Goal: Find specific page/section: Find specific page/section

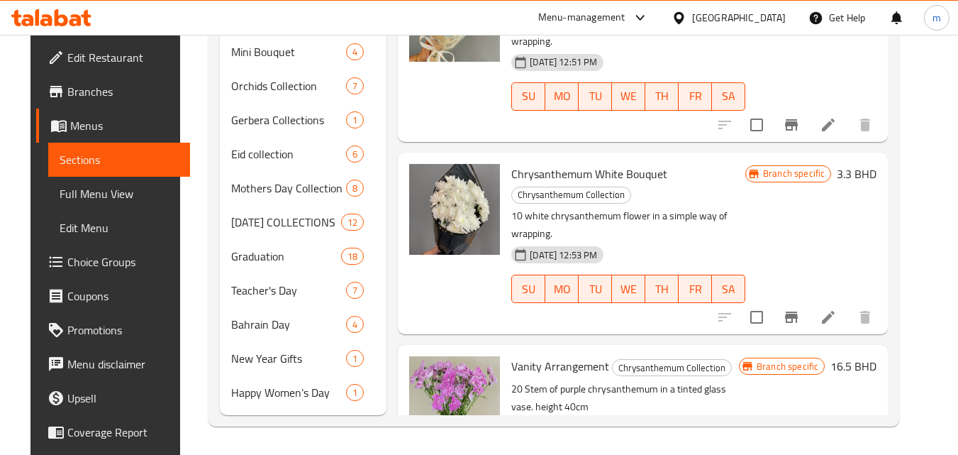
scroll to position [71, 0]
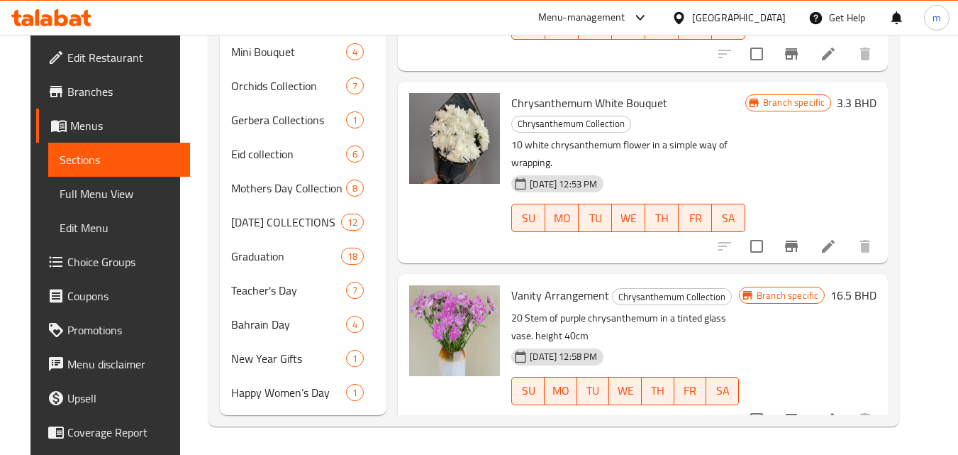
click at [758, 21] on div "[GEOGRAPHIC_DATA]" at bounding box center [739, 18] width 94 height 16
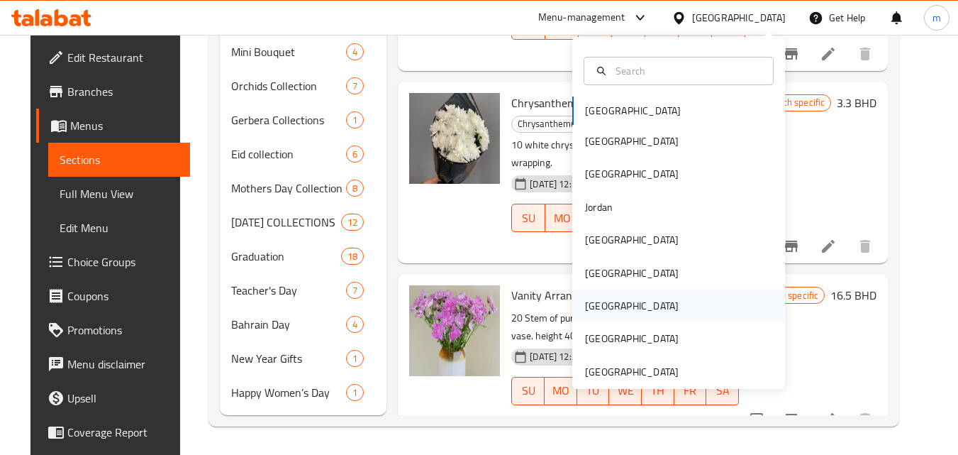
click at [606, 312] on div "[GEOGRAPHIC_DATA]" at bounding box center [632, 305] width 116 height 33
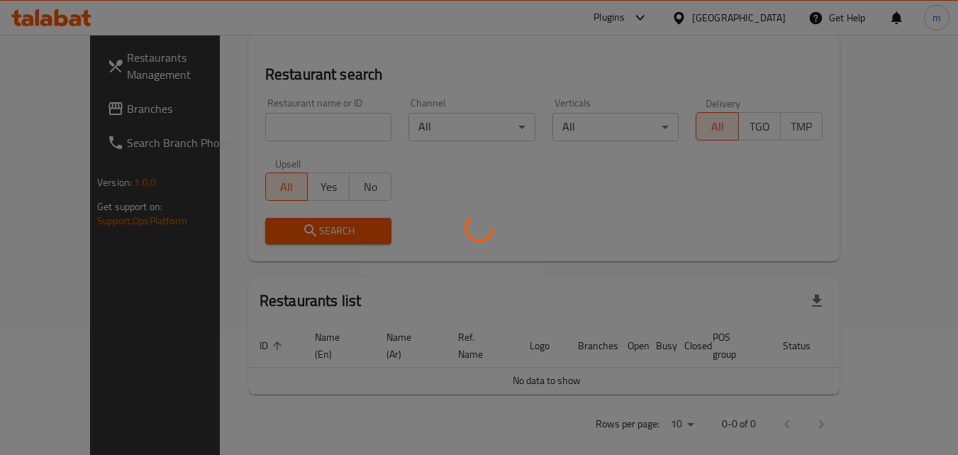
scroll to position [631, 0]
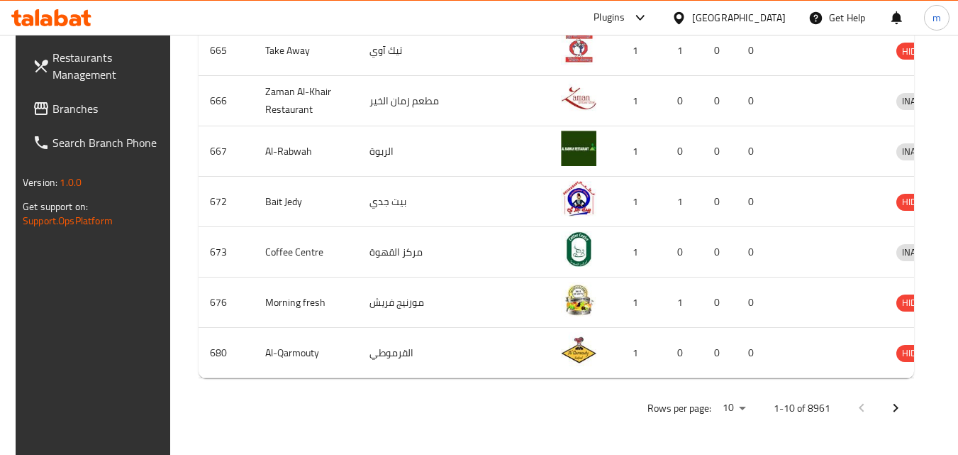
click at [649, 17] on div at bounding box center [637, 17] width 23 height 17
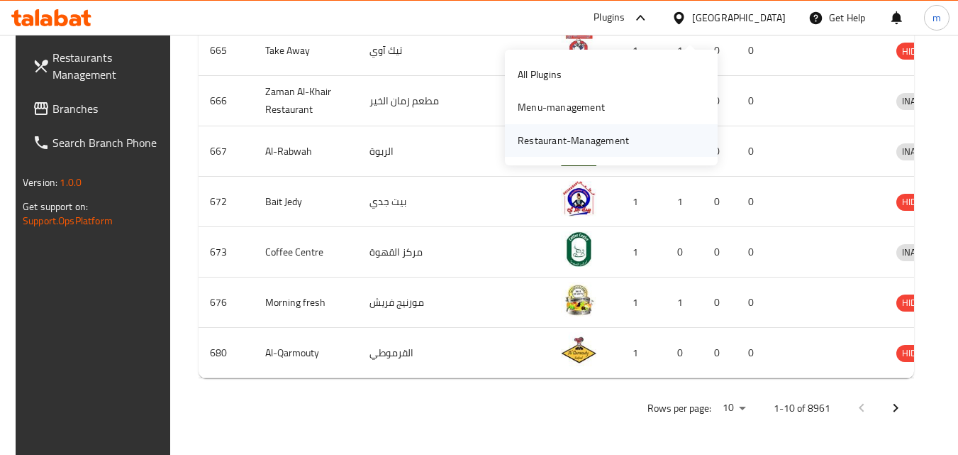
click at [596, 133] on div "Restaurant-Management" at bounding box center [573, 141] width 111 height 16
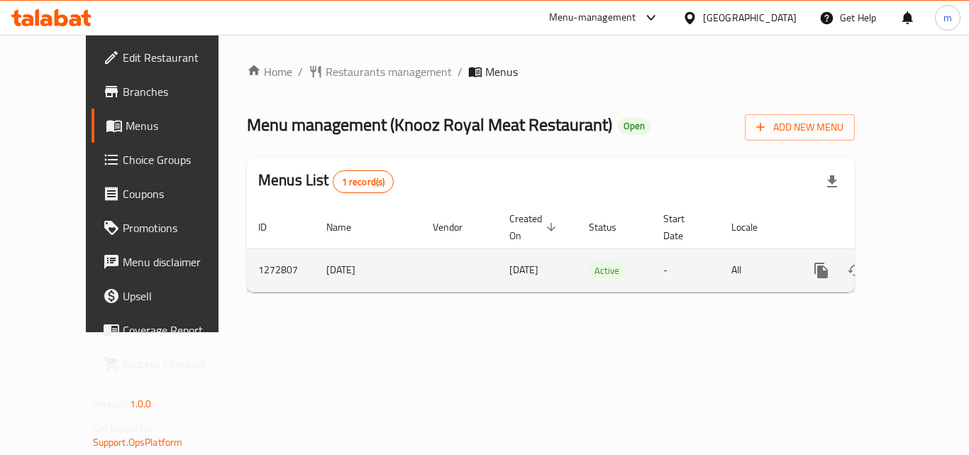
click at [935, 254] on td "enhanced table" at bounding box center [872, 269] width 159 height 43
click at [906, 259] on link "enhanced table" at bounding box center [923, 270] width 34 height 34
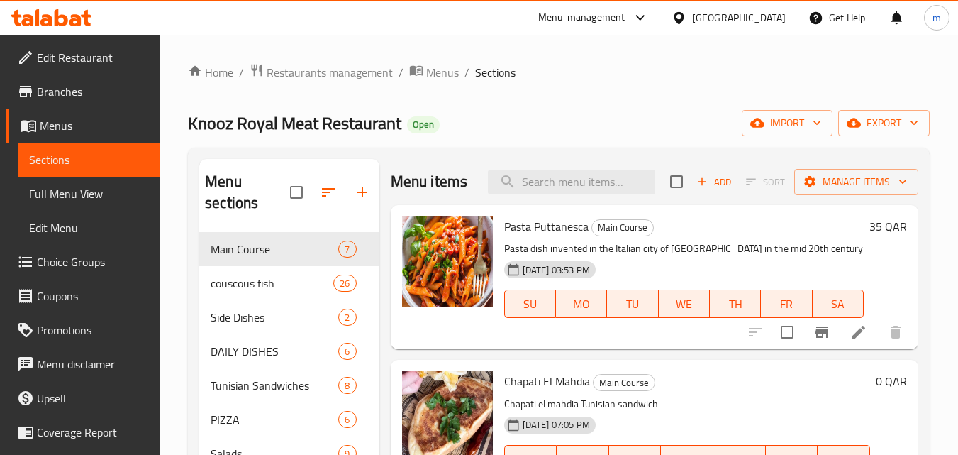
click at [626, 21] on div "Menu-management" at bounding box center [581, 17] width 87 height 17
click at [557, 130] on div "Restaurant-Management" at bounding box center [573, 124] width 111 height 16
